Goal: Task Accomplishment & Management: Manage account settings

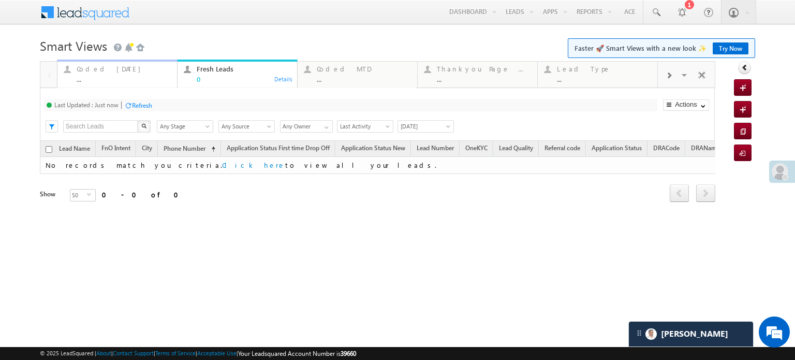
click at [107, 69] on div "Coded Today" at bounding box center [124, 69] width 94 height 8
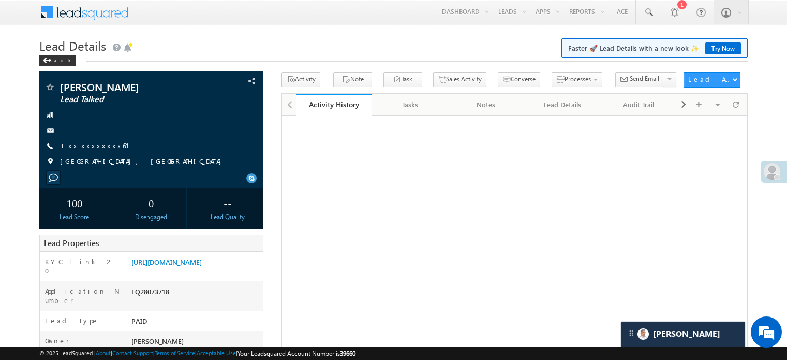
scroll to position [52, 0]
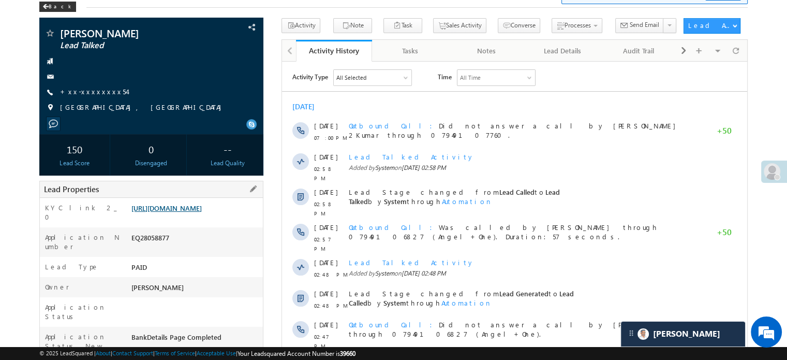
scroll to position [52, 0]
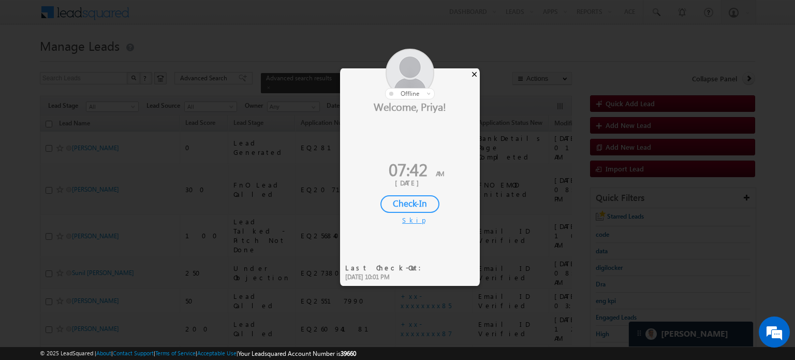
click at [473, 74] on div "×" at bounding box center [474, 73] width 11 height 11
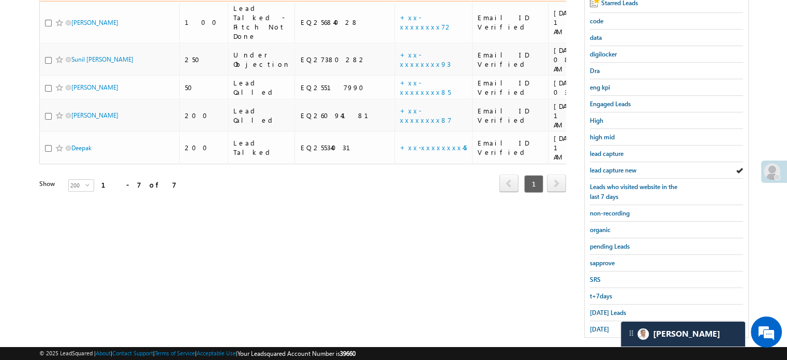
scroll to position [222, 0]
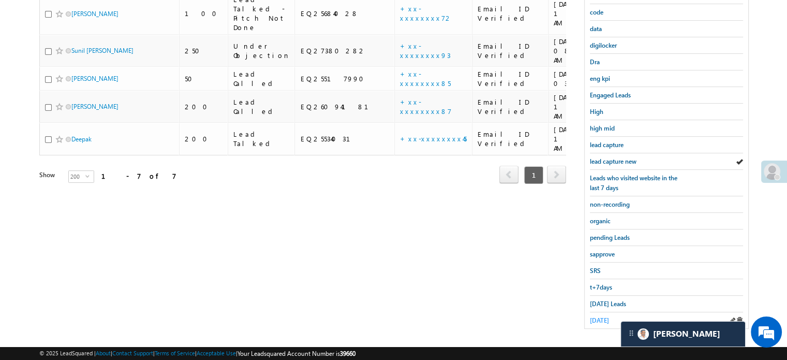
click at [596, 319] on span "yesterday" at bounding box center [599, 320] width 19 height 8
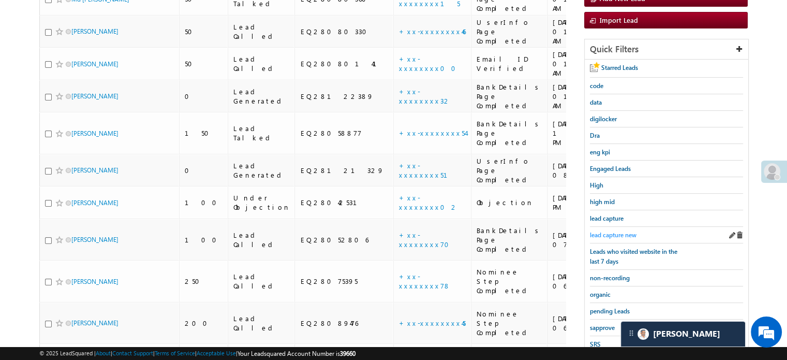
scroll to position [162, 0]
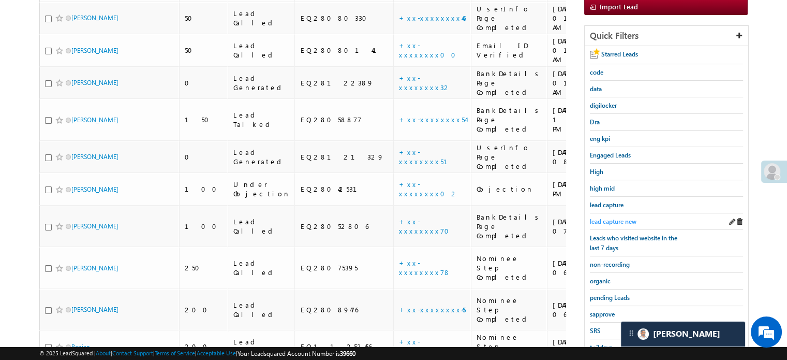
click at [621, 220] on span "lead capture new" at bounding box center [613, 221] width 47 height 8
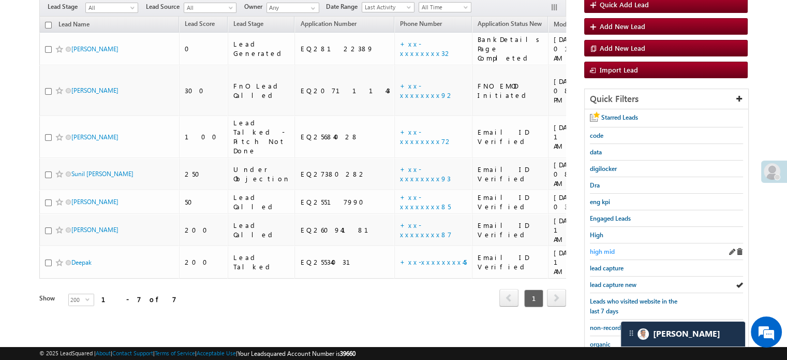
scroll to position [110, 0]
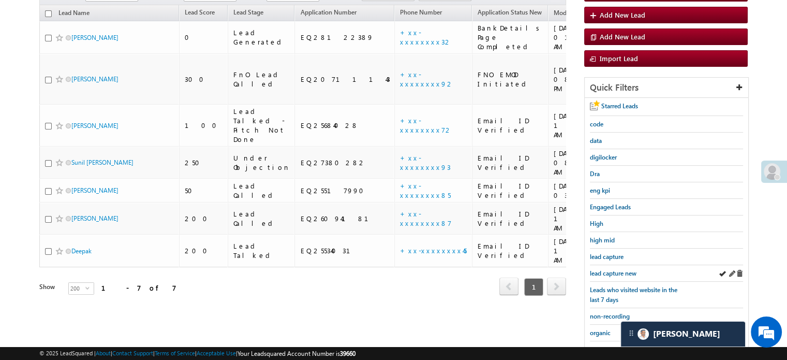
click at [607, 275] on div "lead capture new" at bounding box center [666, 273] width 153 height 17
click at [609, 273] on span "lead capture new" at bounding box center [613, 273] width 47 height 8
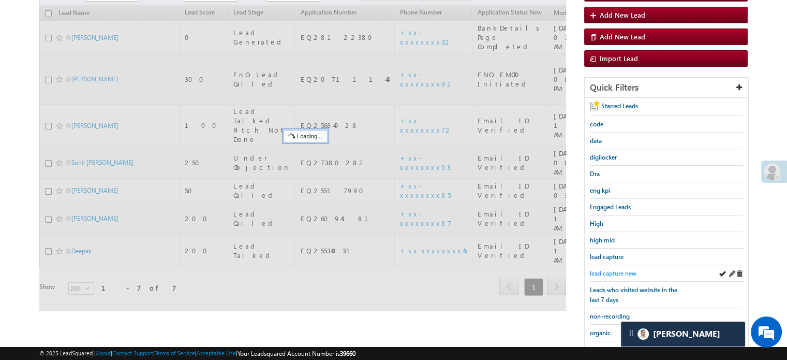
click at [612, 271] on span "lead capture new" at bounding box center [613, 273] width 47 height 8
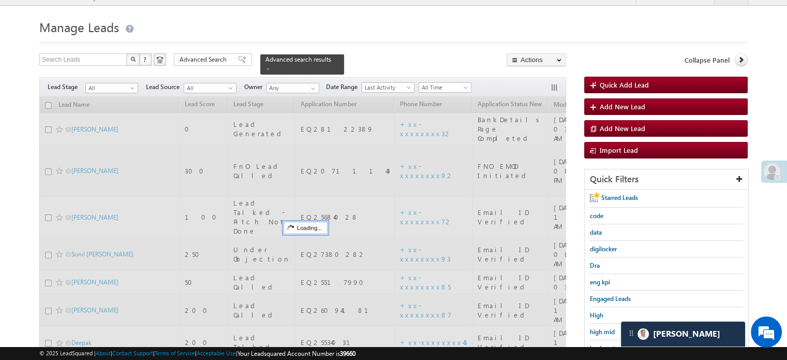
scroll to position [7, 0]
